Goal: Check status: Check status

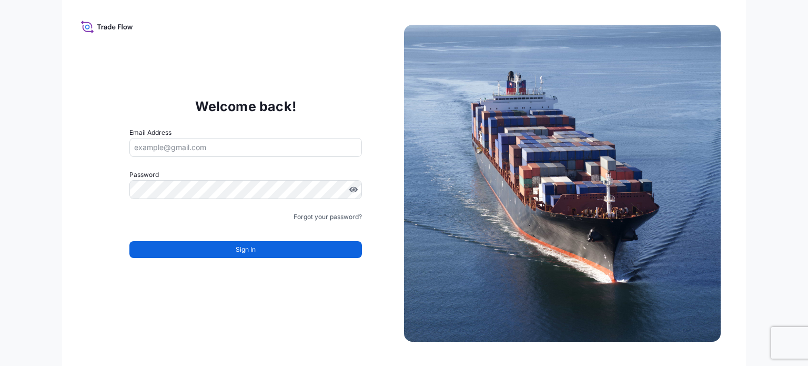
click at [158, 149] on input "Email Address" at bounding box center [245, 147] width 233 height 19
type input "[PERSON_NAME][EMAIL_ADDRESS][PERSON_NAME][DOMAIN_NAME]"
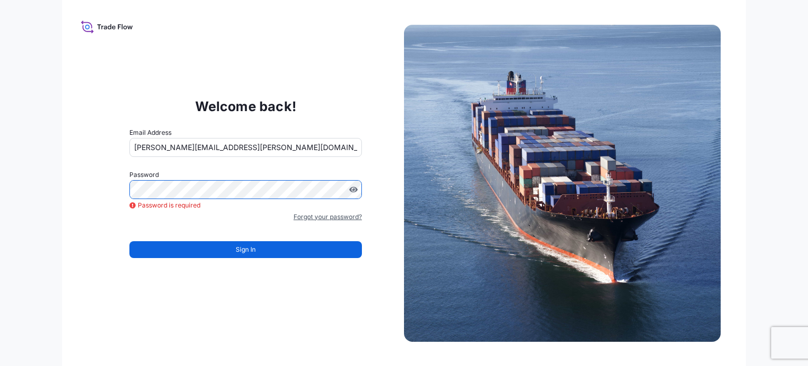
click at [315, 218] on link "Forgot your password?" at bounding box center [328, 217] width 68 height 11
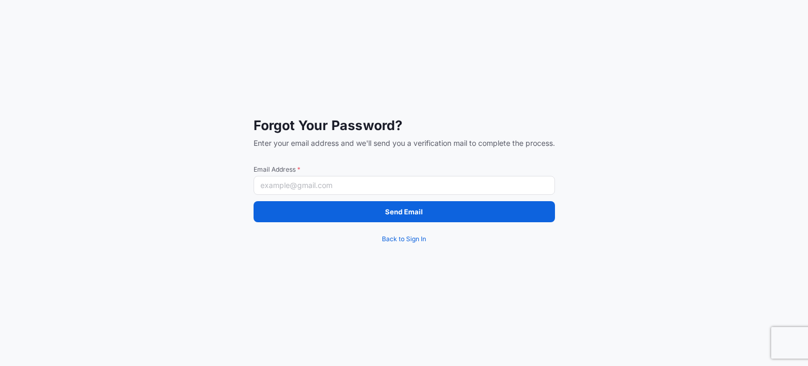
click at [295, 185] on input "Email Address *" at bounding box center [404, 185] width 301 height 19
type input "[PERSON_NAME][EMAIL_ADDRESS][PERSON_NAME][DOMAIN_NAME]"
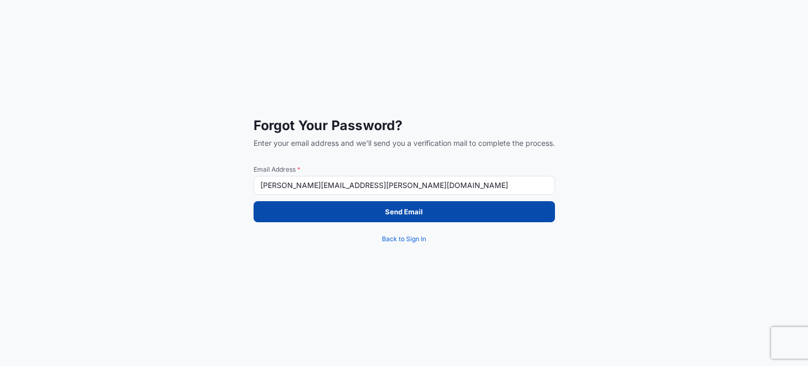
click at [346, 218] on button "Send Email" at bounding box center [404, 211] width 301 height 21
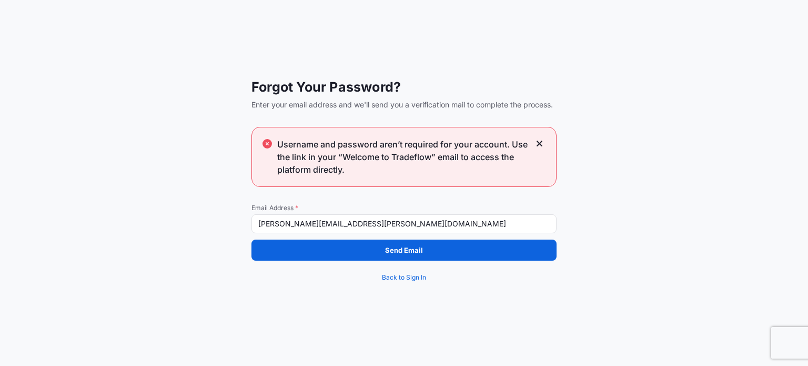
click at [540, 141] on icon at bounding box center [539, 143] width 7 height 9
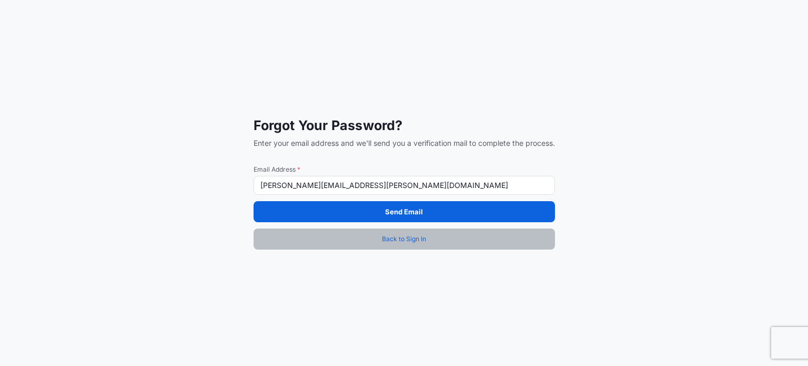
click at [398, 242] on span "Back to Sign In" at bounding box center [404, 239] width 44 height 11
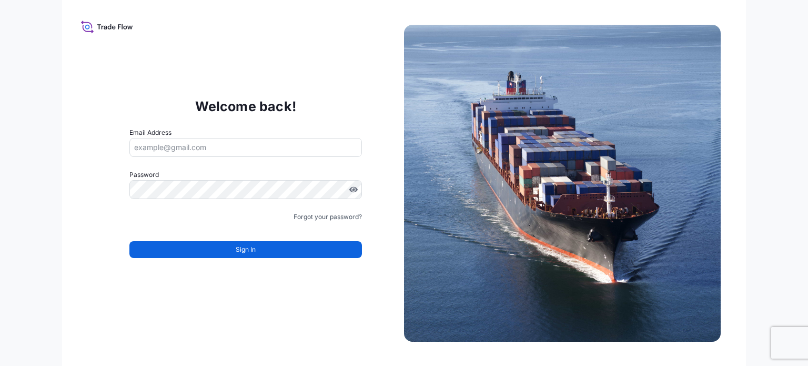
click at [103, 25] on icon at bounding box center [107, 26] width 52 height 15
click at [109, 27] on icon at bounding box center [107, 26] width 52 height 15
click at [257, 103] on p "Welcome back!" at bounding box center [246, 106] width 102 height 17
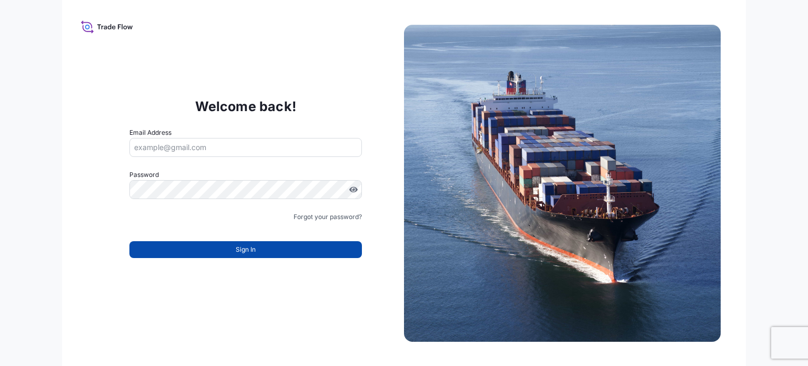
click at [208, 256] on button "Sign In" at bounding box center [245, 249] width 233 height 17
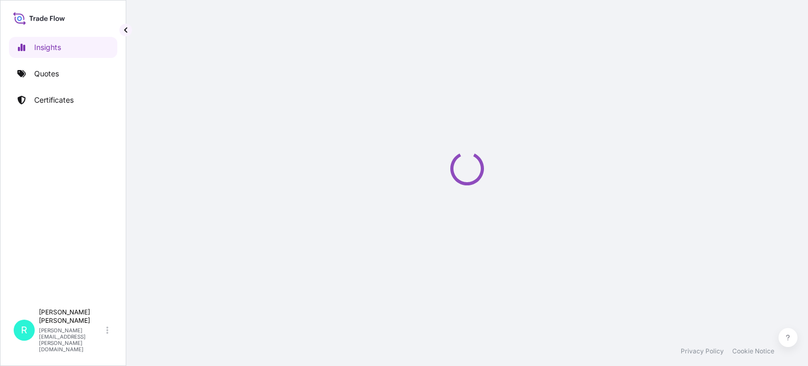
select select "2025"
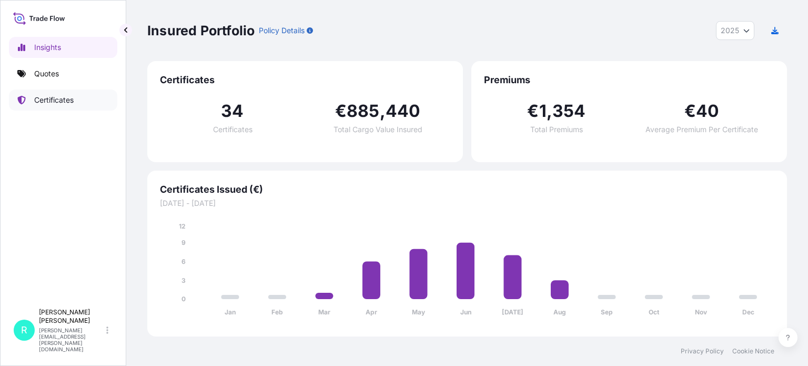
click at [59, 96] on p "Certificates" at bounding box center [53, 100] width 39 height 11
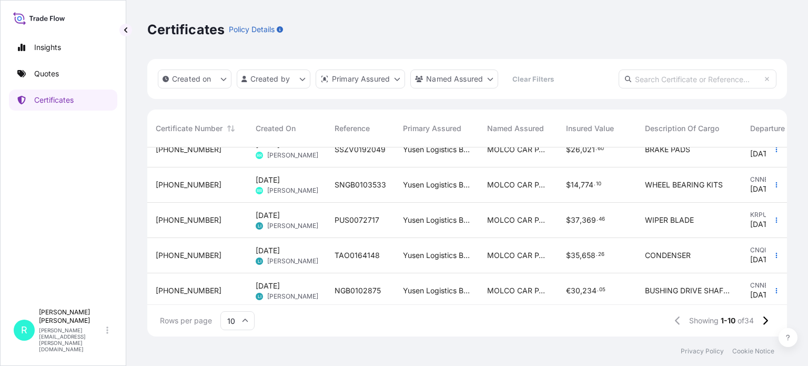
scroll to position [105, 0]
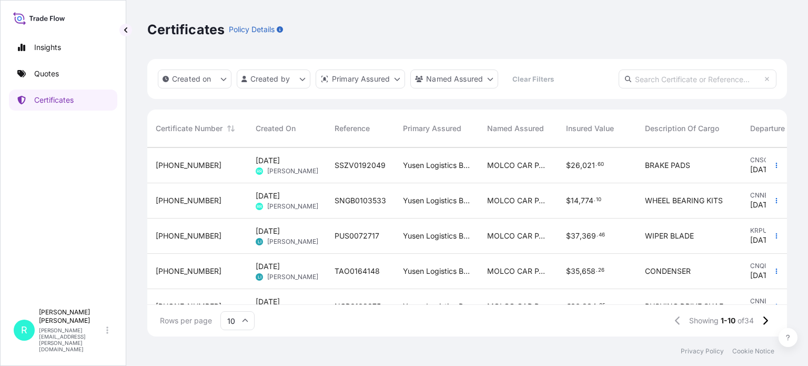
drag, startPoint x: 385, startPoint y: 163, endPoint x: 321, endPoint y: 158, distance: 63.4
click at [321, 158] on div "31720-32-1 Jul 30, 2025 RR Roland Reisser SSZV0192049 Yusen Logistics Benelux -…" at bounding box center [547, 165] width 800 height 35
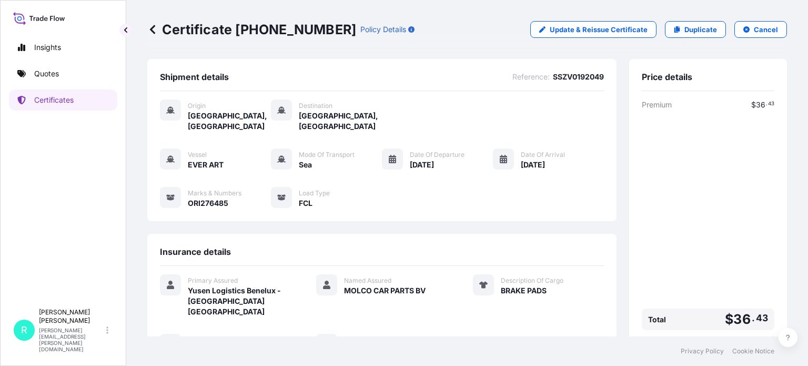
click at [561, 74] on span "SSZV0192049" at bounding box center [578, 77] width 51 height 11
copy span "SSZV0192049"
click at [383, 365] on footer "Privacy Policy Cookie Notice" at bounding box center [467, 350] width 682 height 29
click at [152, 29] on icon at bounding box center [152, 29] width 11 height 11
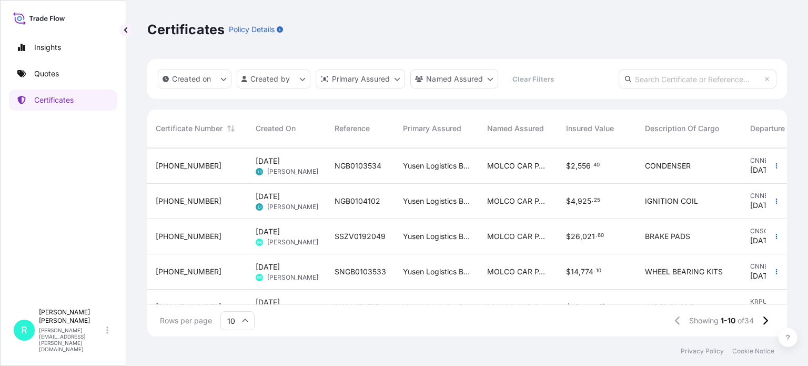
scroll to position [53, 0]
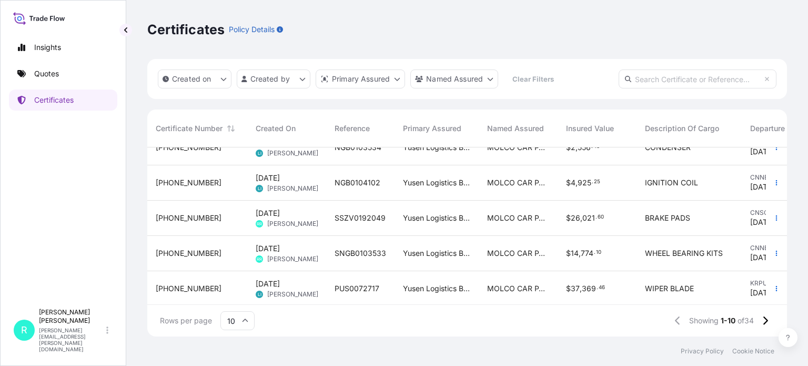
click at [351, 252] on span "SNGB0103533" at bounding box center [361, 253] width 52 height 11
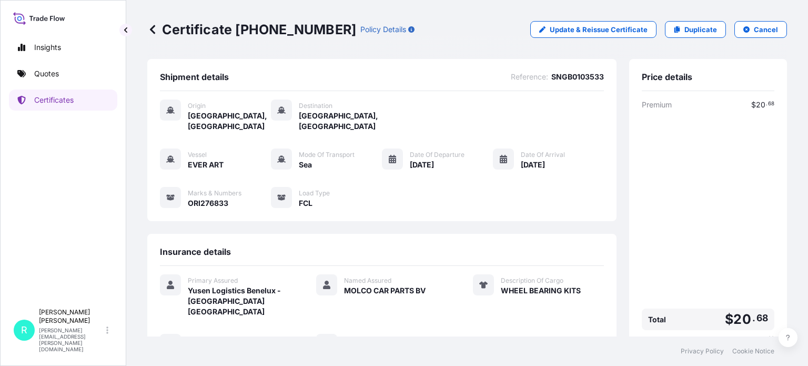
click at [564, 79] on span "SNGB0103533" at bounding box center [577, 77] width 53 height 11
copy span "SNGB0103533"
click at [152, 29] on icon at bounding box center [152, 29] width 5 height 9
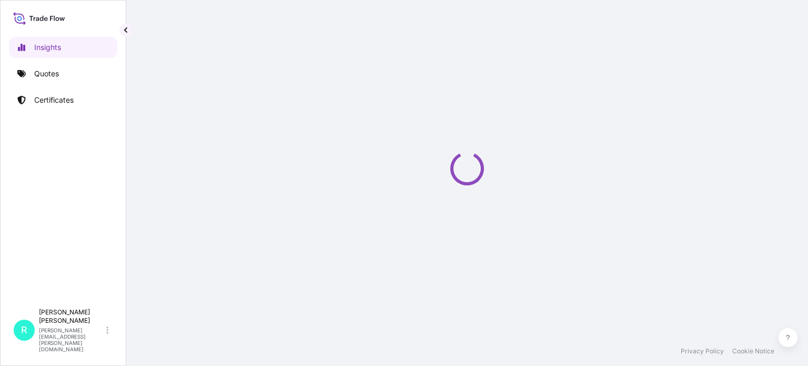
select select "2025"
